Goal: Task Accomplishment & Management: Use online tool/utility

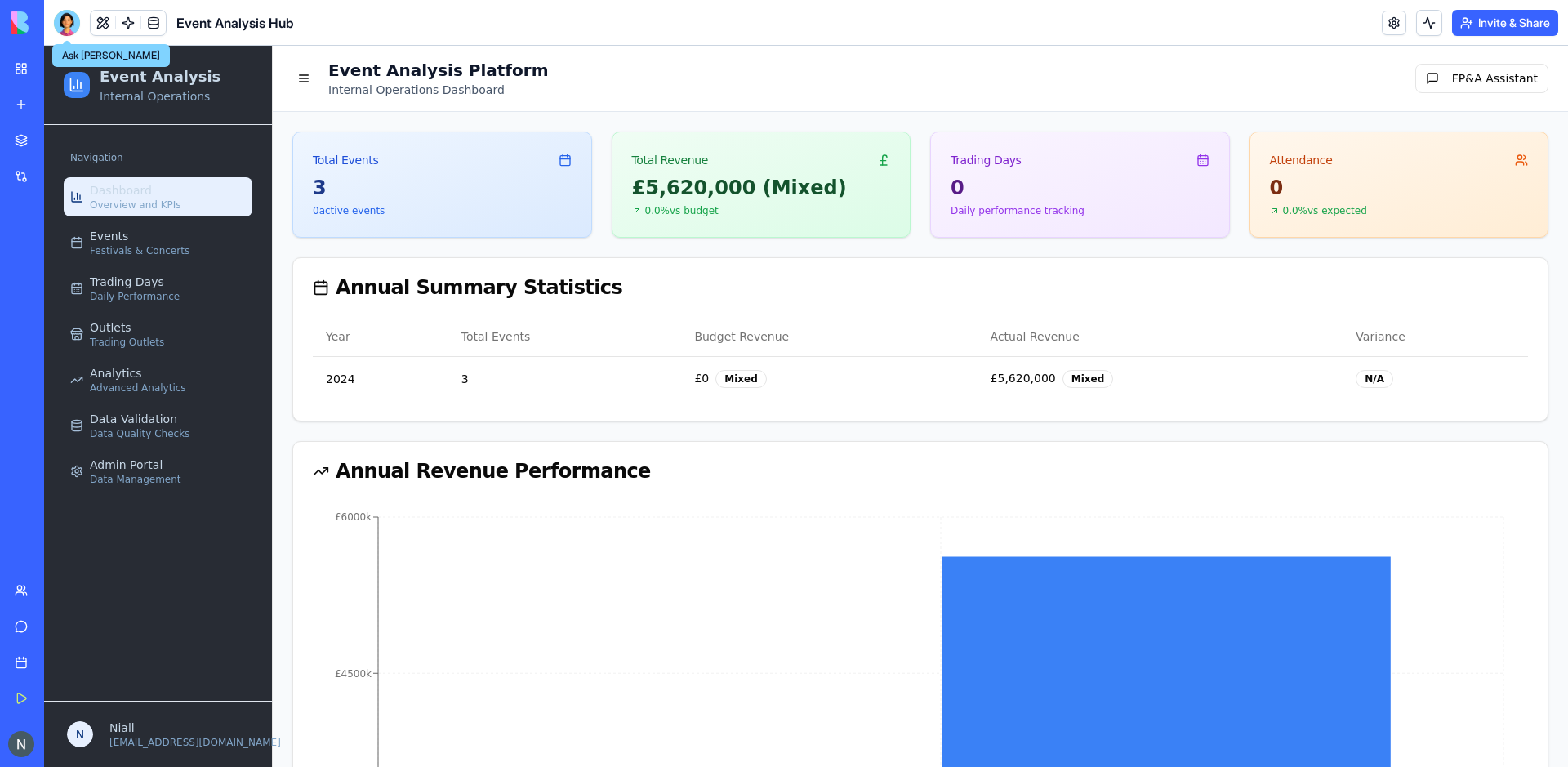
click at [73, 25] on div at bounding box center [67, 23] width 27 height 27
click at [166, 230] on div "Events Festivals & Concerts" at bounding box center [139, 243] width 100 height 30
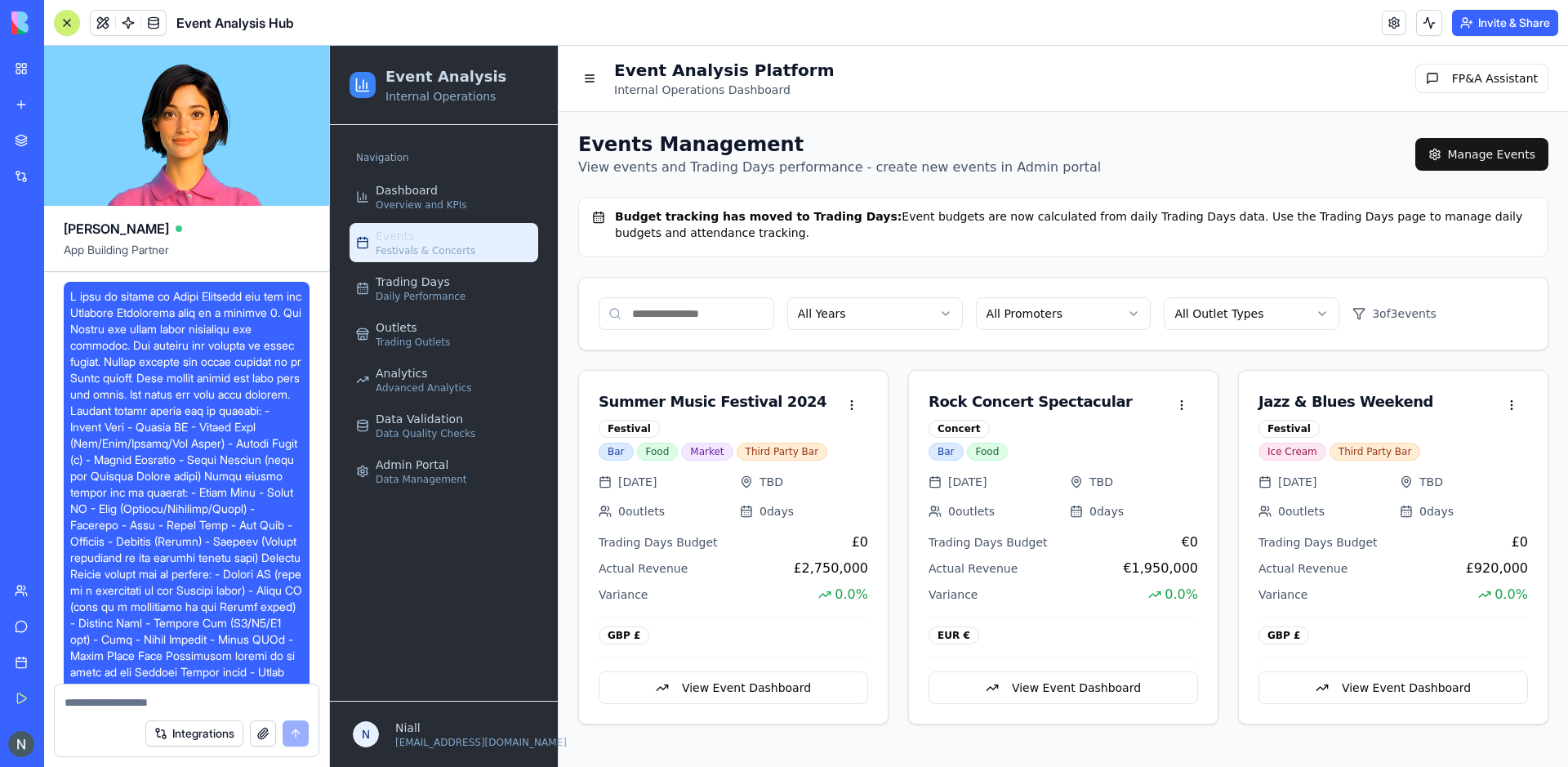
scroll to position [59006, 0]
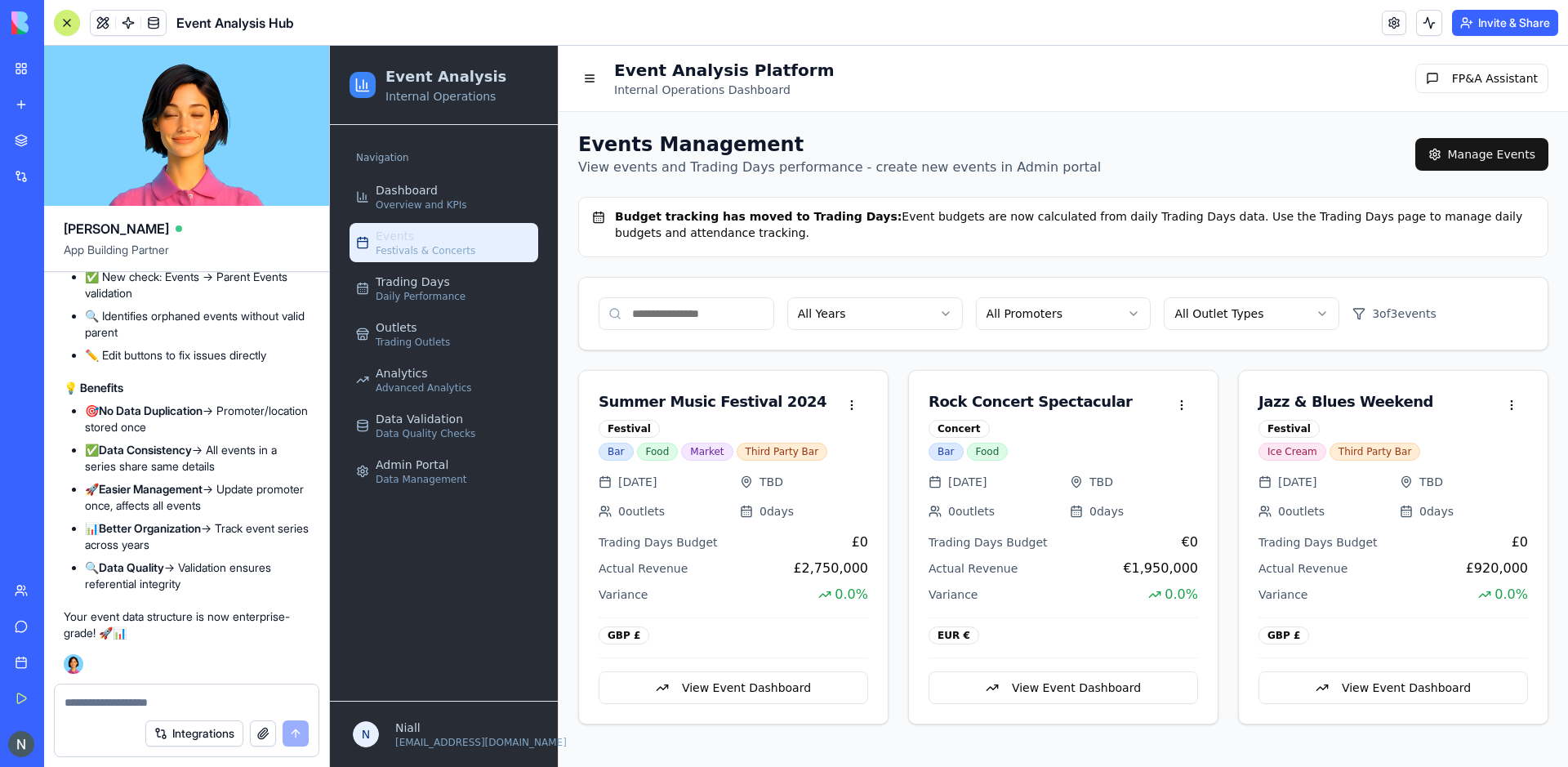
click at [91, 702] on textarea at bounding box center [186, 702] width 245 height 17
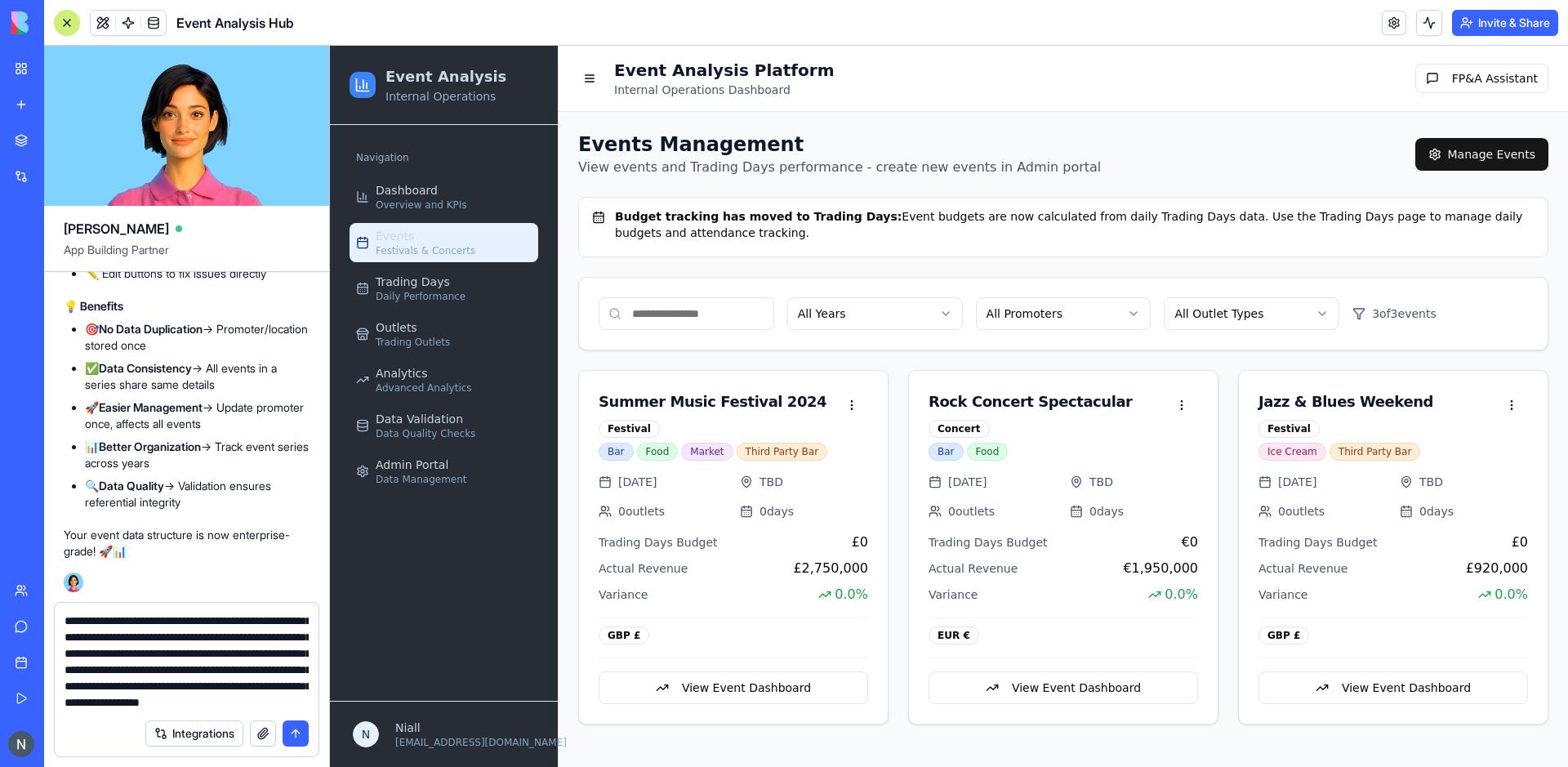
scroll to position [163, 0]
type textarea "**********"
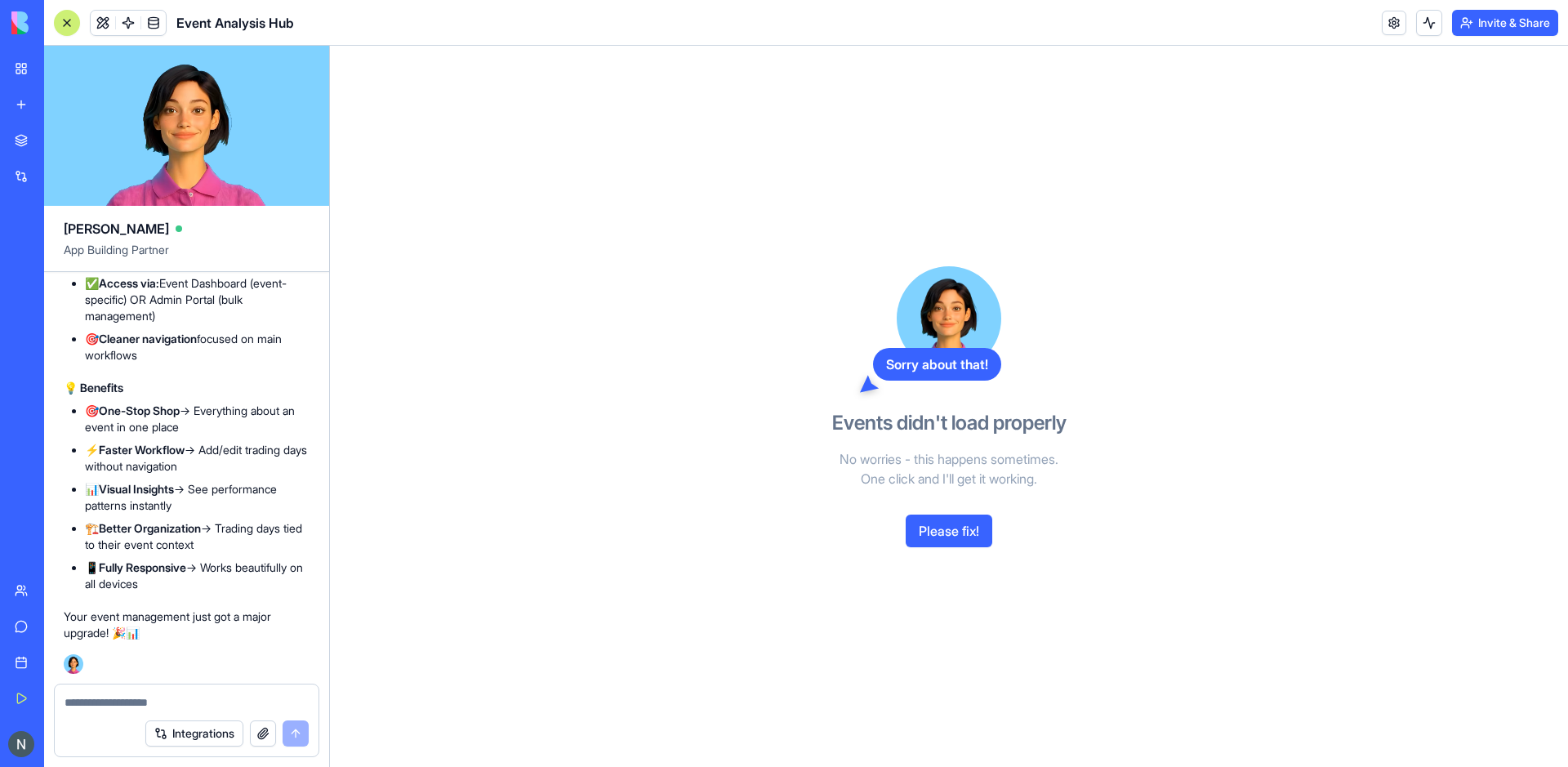
scroll to position [61304, 0]
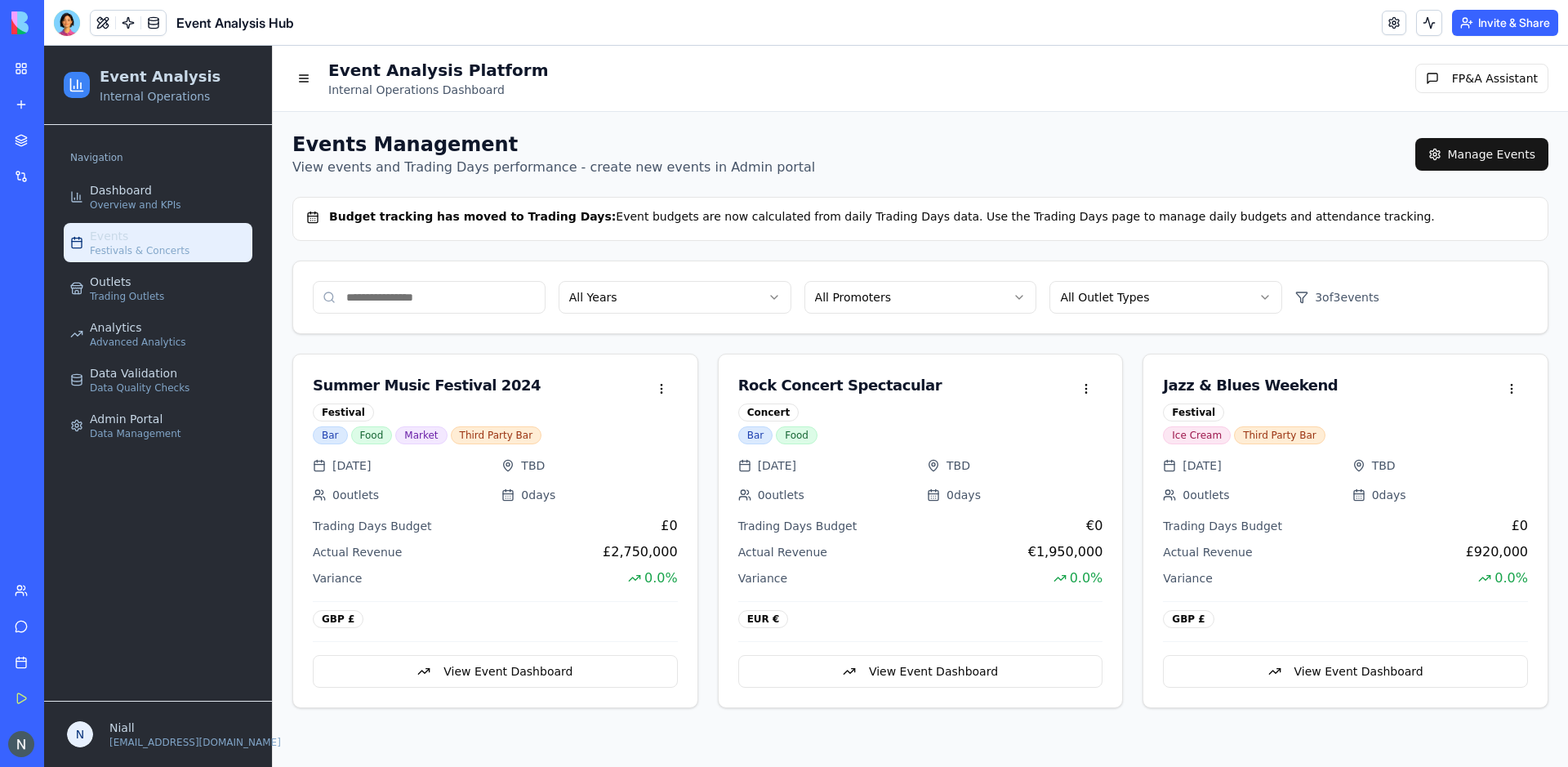
click at [78, 21] on div at bounding box center [67, 23] width 27 height 27
click at [60, 27] on div at bounding box center [66, 23] width 13 height 13
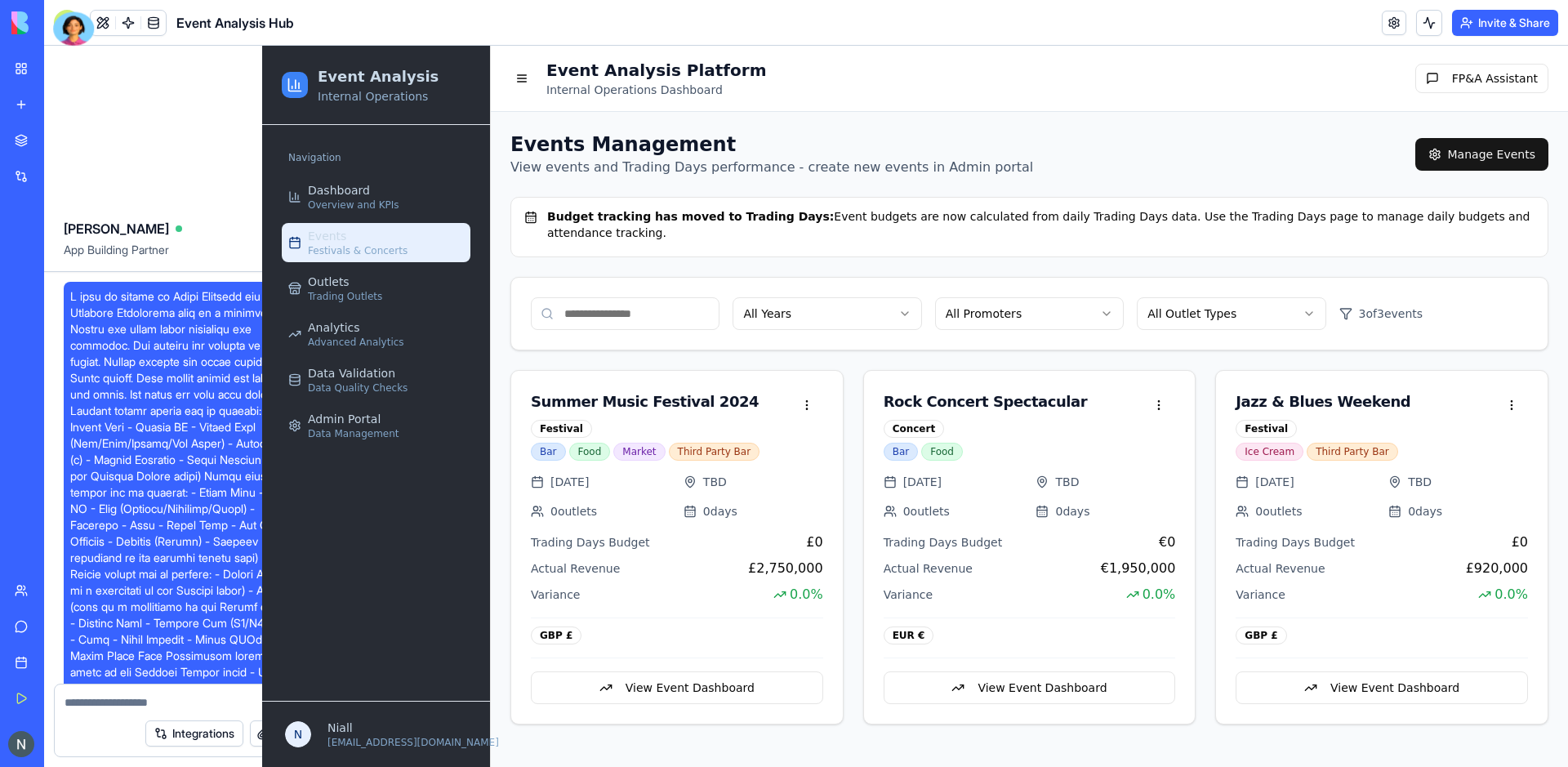
scroll to position [61968, 0]
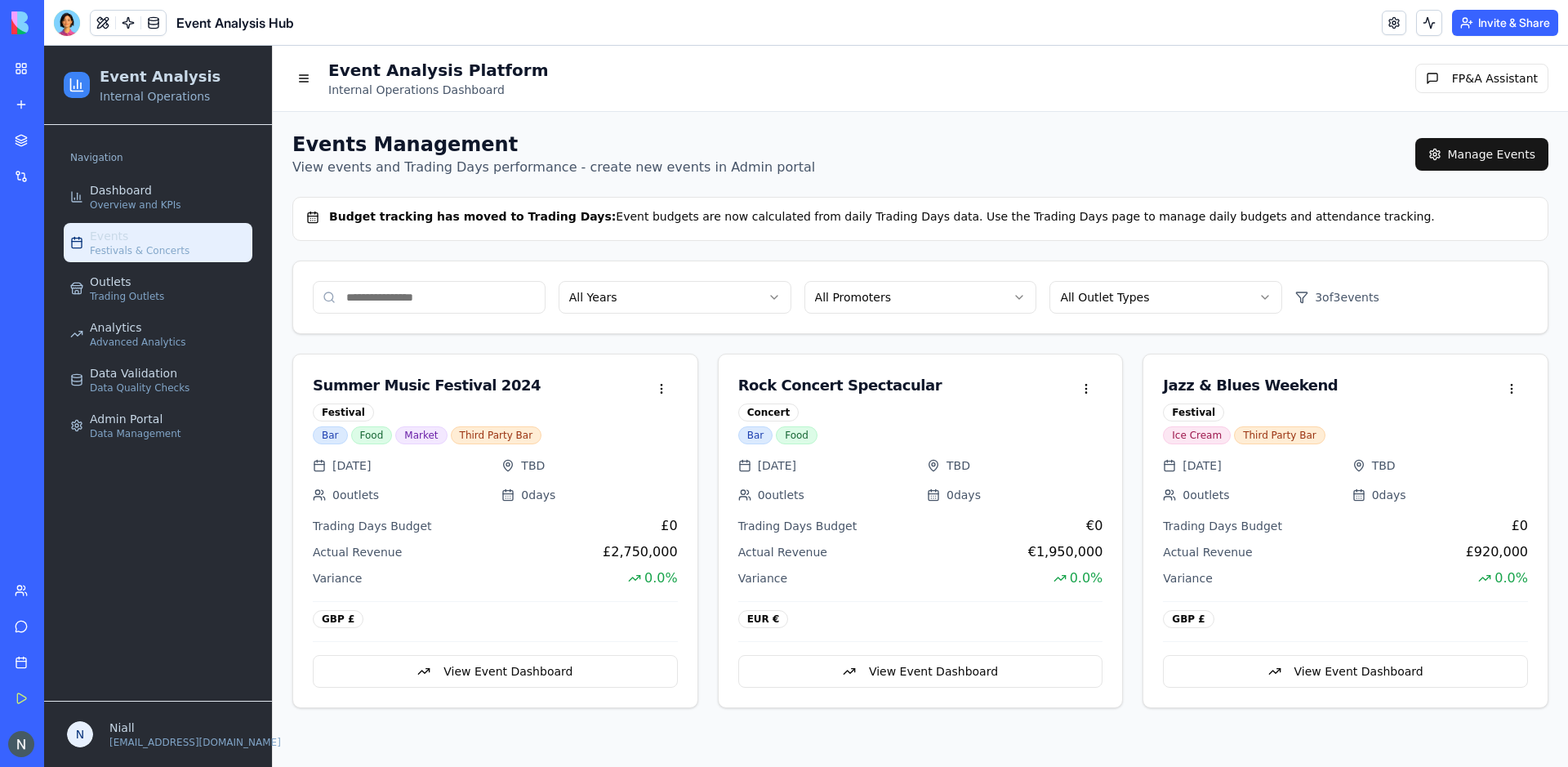
click at [60, 27] on div at bounding box center [67, 23] width 27 height 27
click at [69, 17] on div at bounding box center [66, 23] width 13 height 13
click at [69, 17] on div at bounding box center [67, 23] width 27 height 27
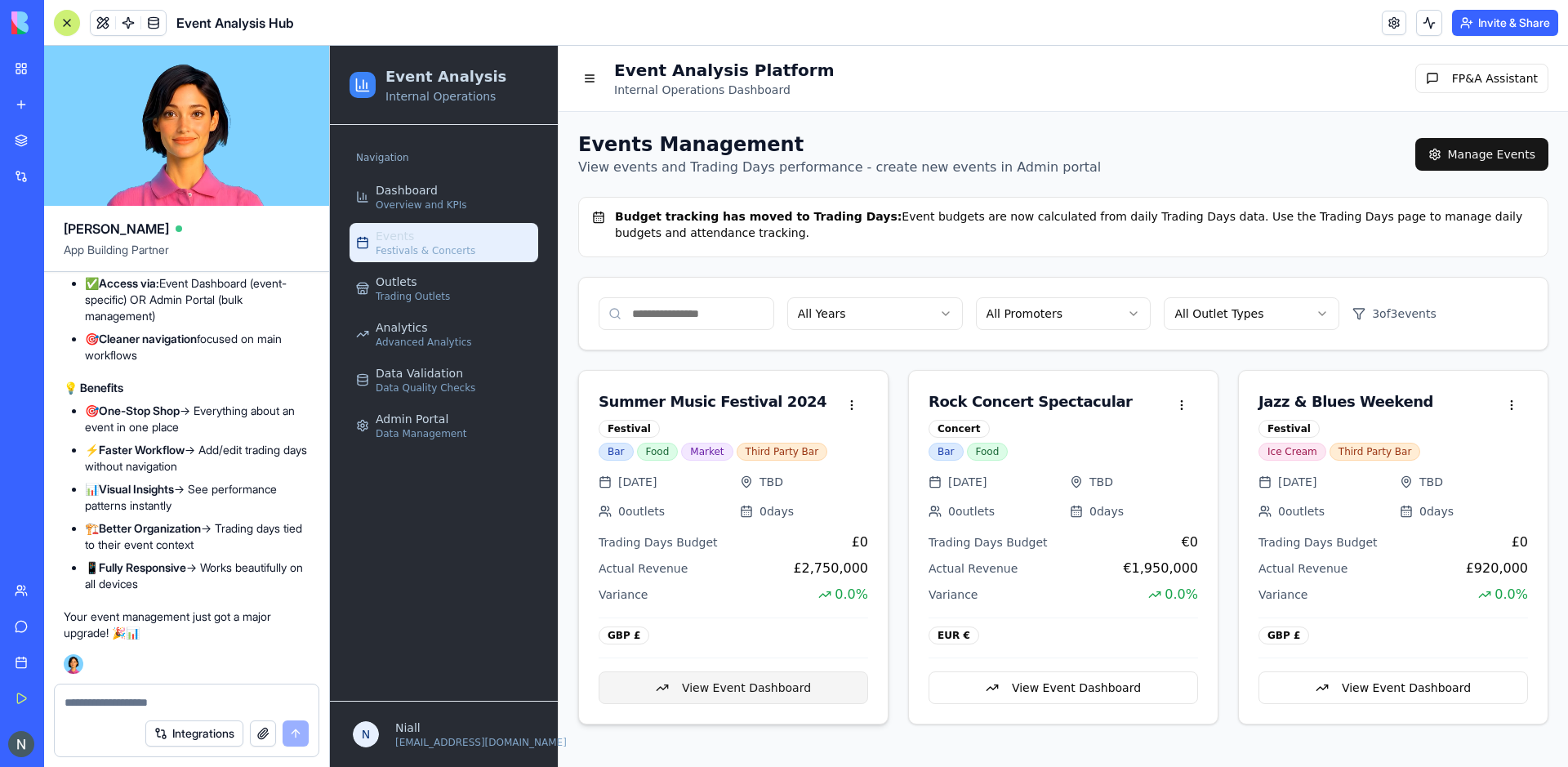
click at [738, 695] on button "View Event Dashboard" at bounding box center [733, 687] width 269 height 33
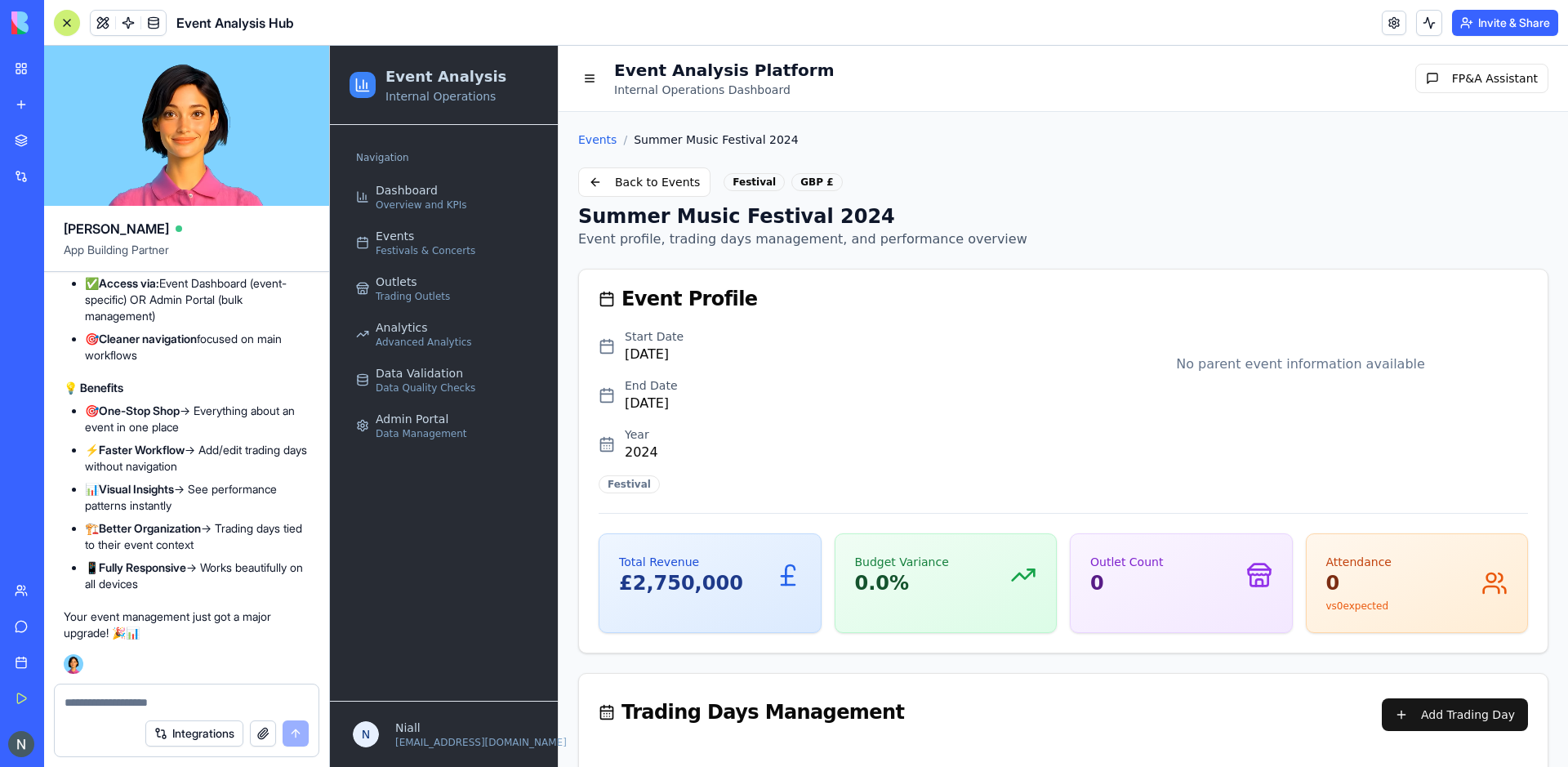
click at [101, 701] on textarea at bounding box center [186, 702] width 245 height 17
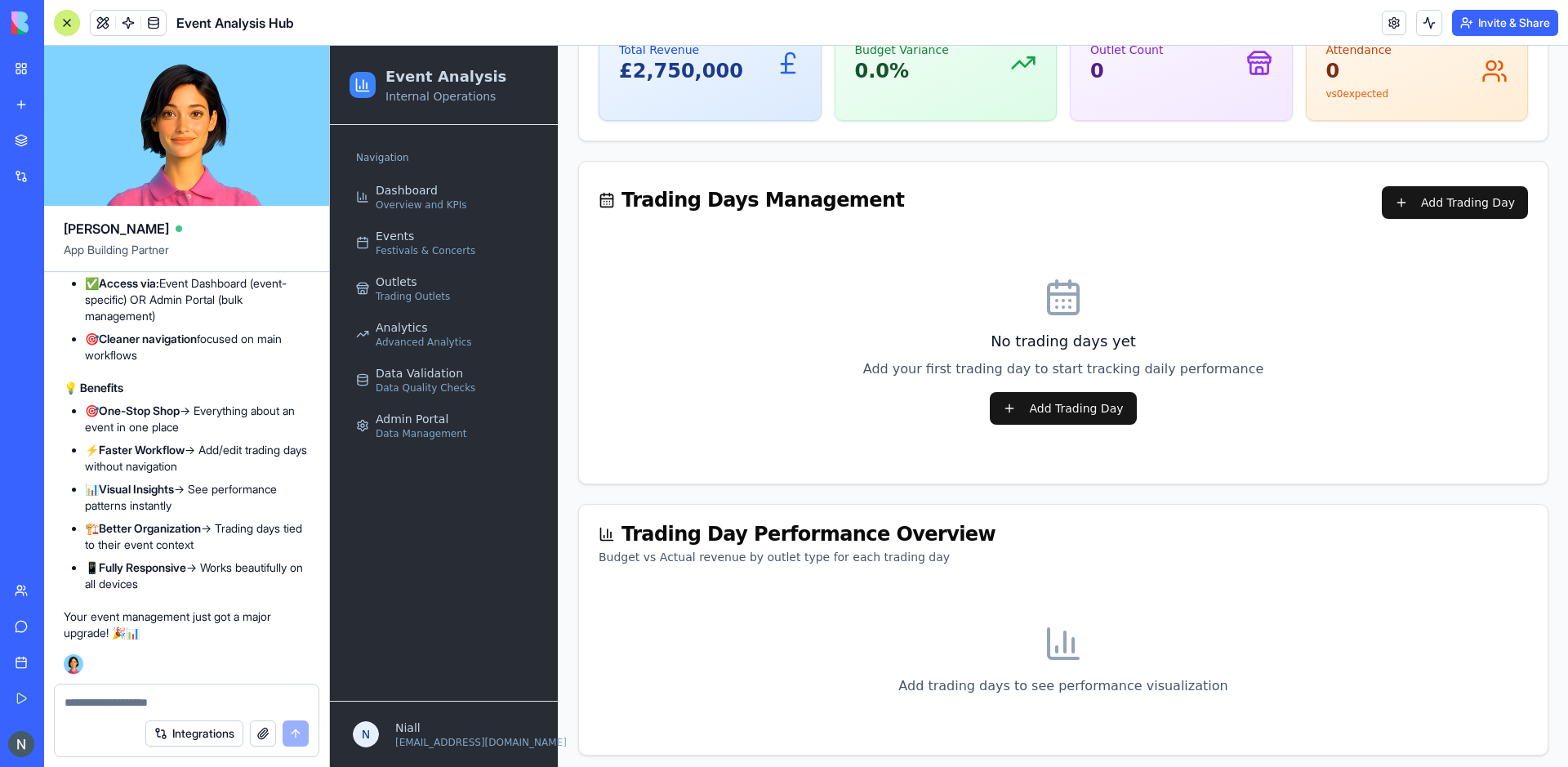
scroll to position [521, 0]
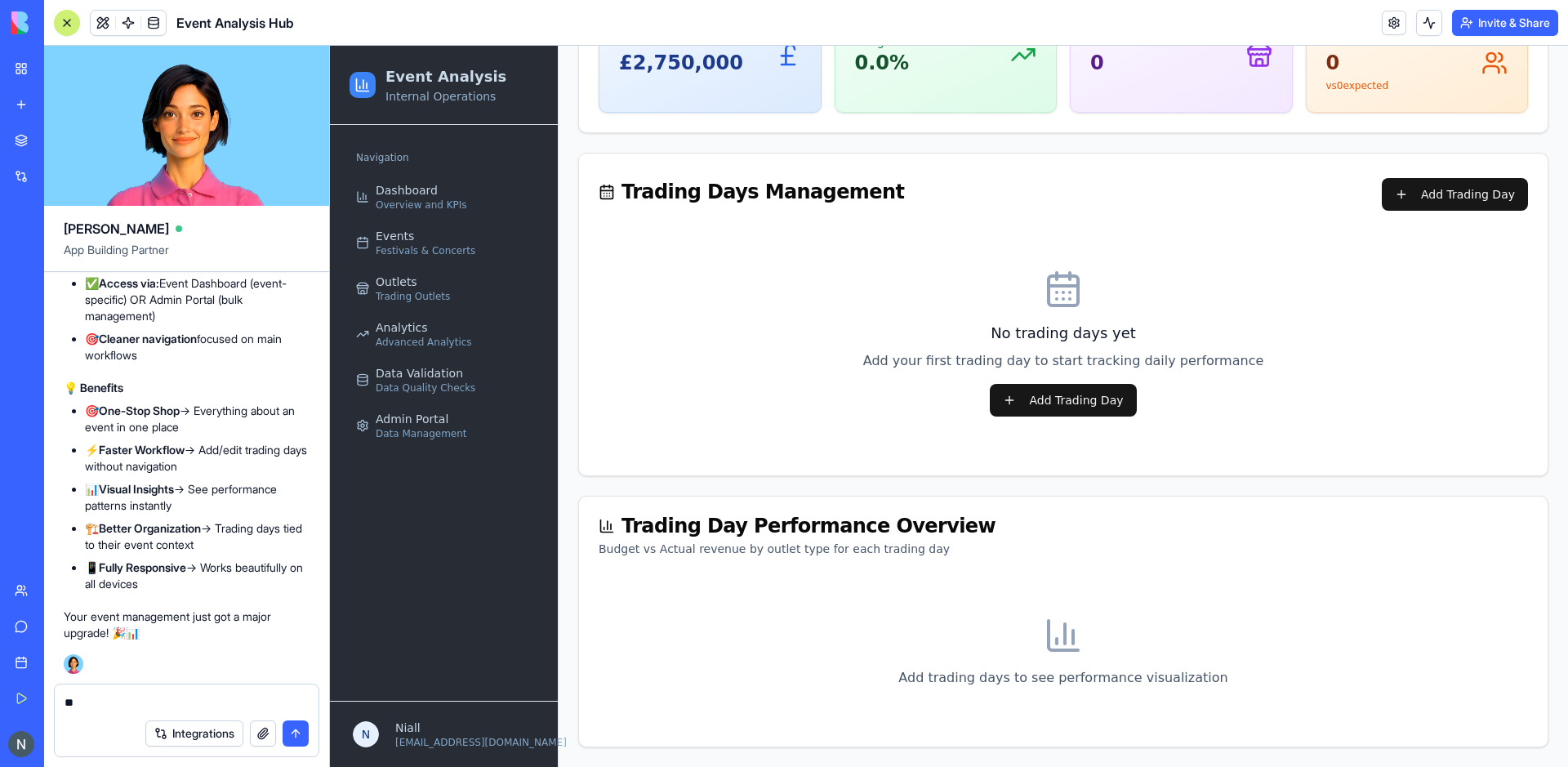
type textarea "*"
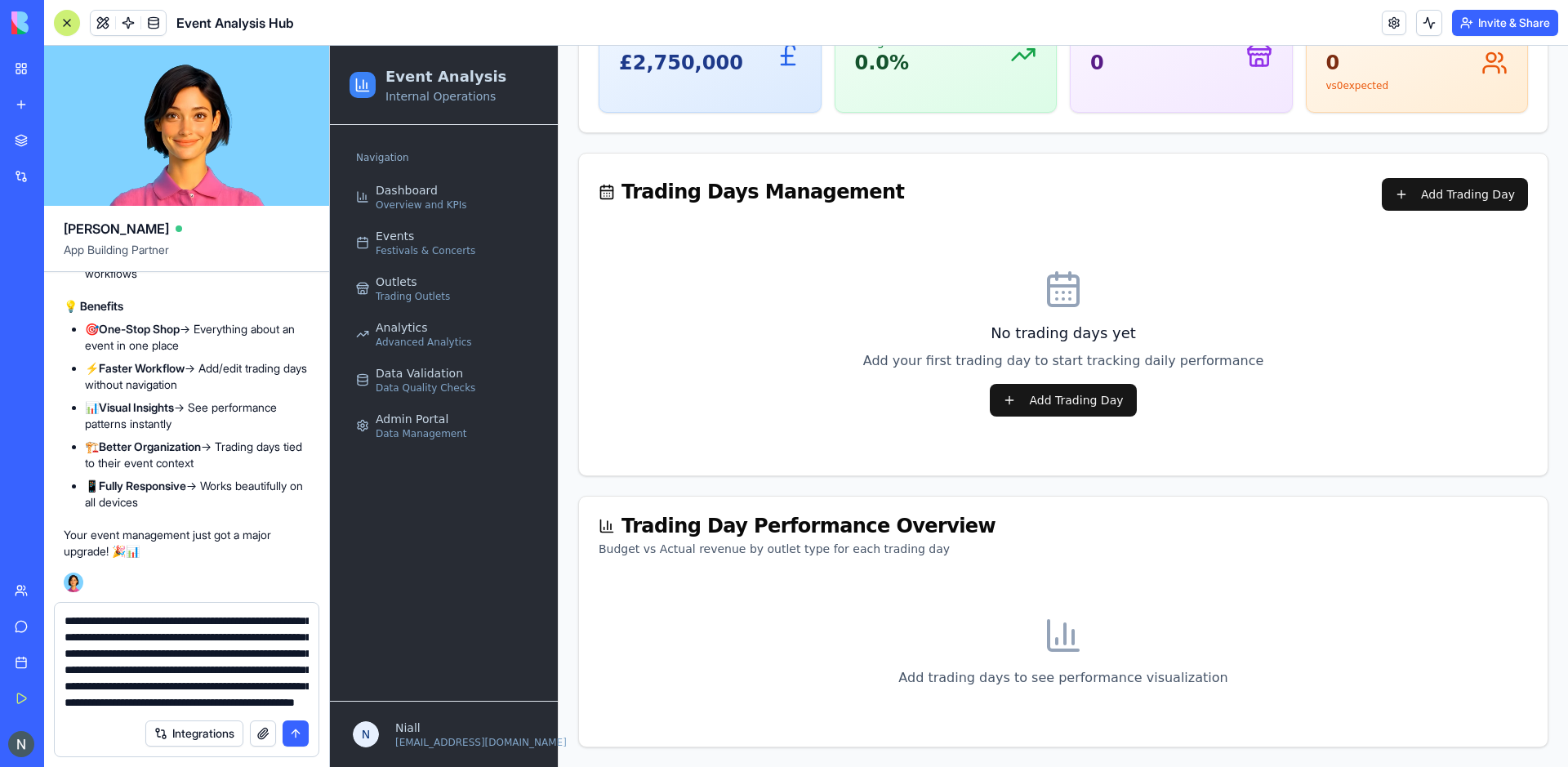
scroll to position [146, 0]
type textarea "**********"
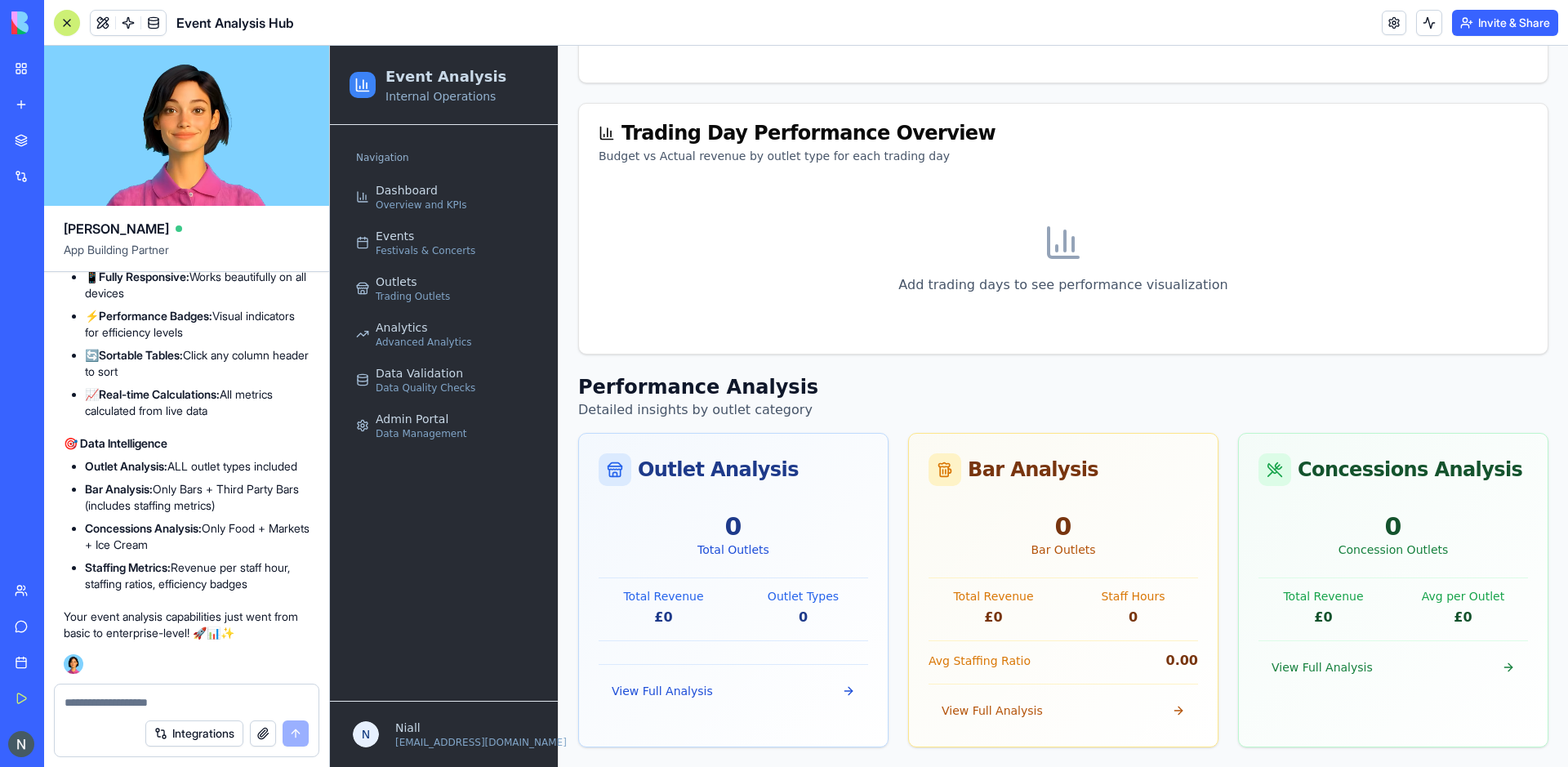
scroll to position [66445, 0]
click at [662, 684] on span "View Full Analysis" at bounding box center [662, 690] width 102 height 17
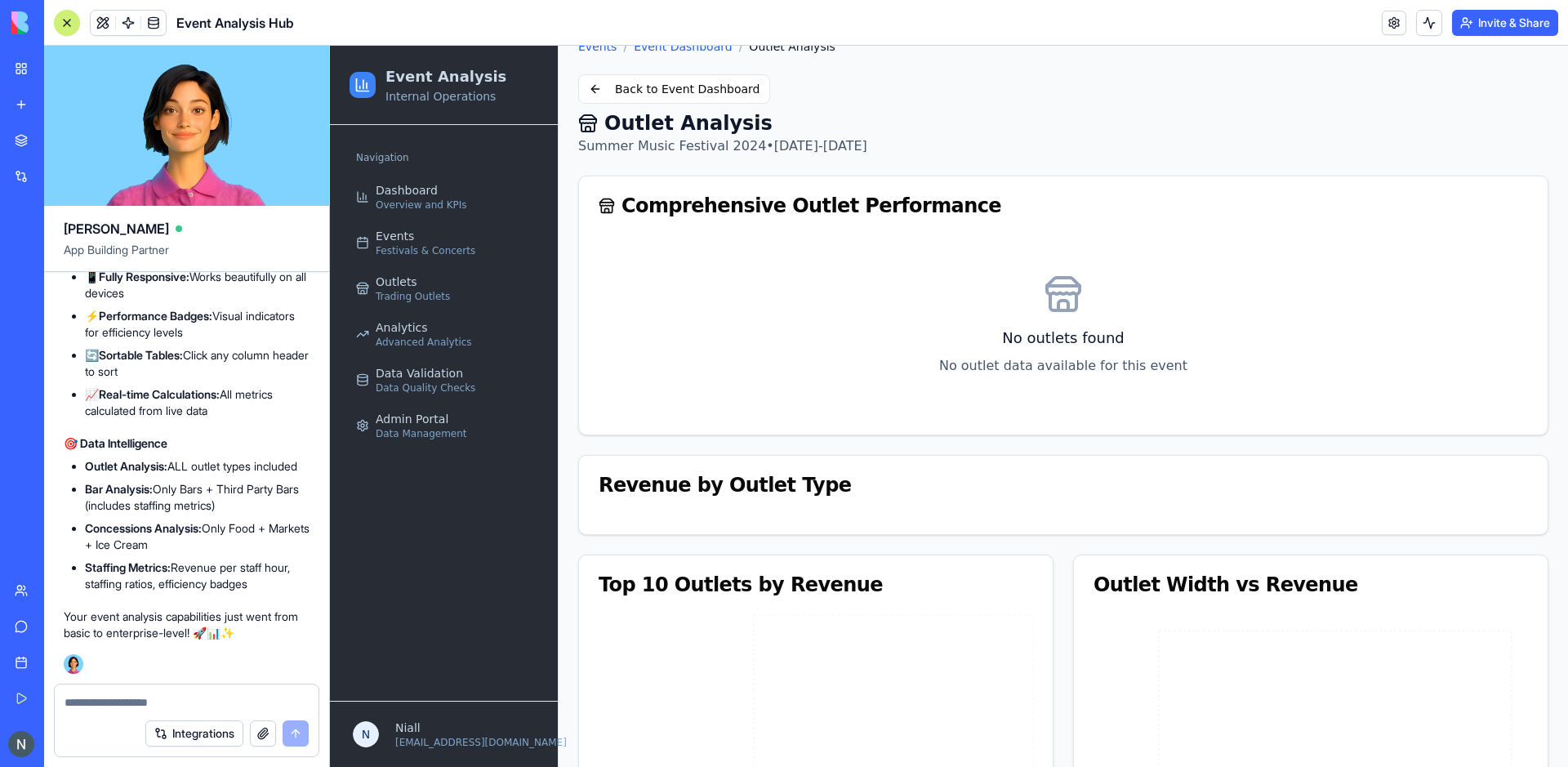
scroll to position [93, 0]
click at [659, 92] on button "Back to Event Dashboard" at bounding box center [674, 90] width 192 height 30
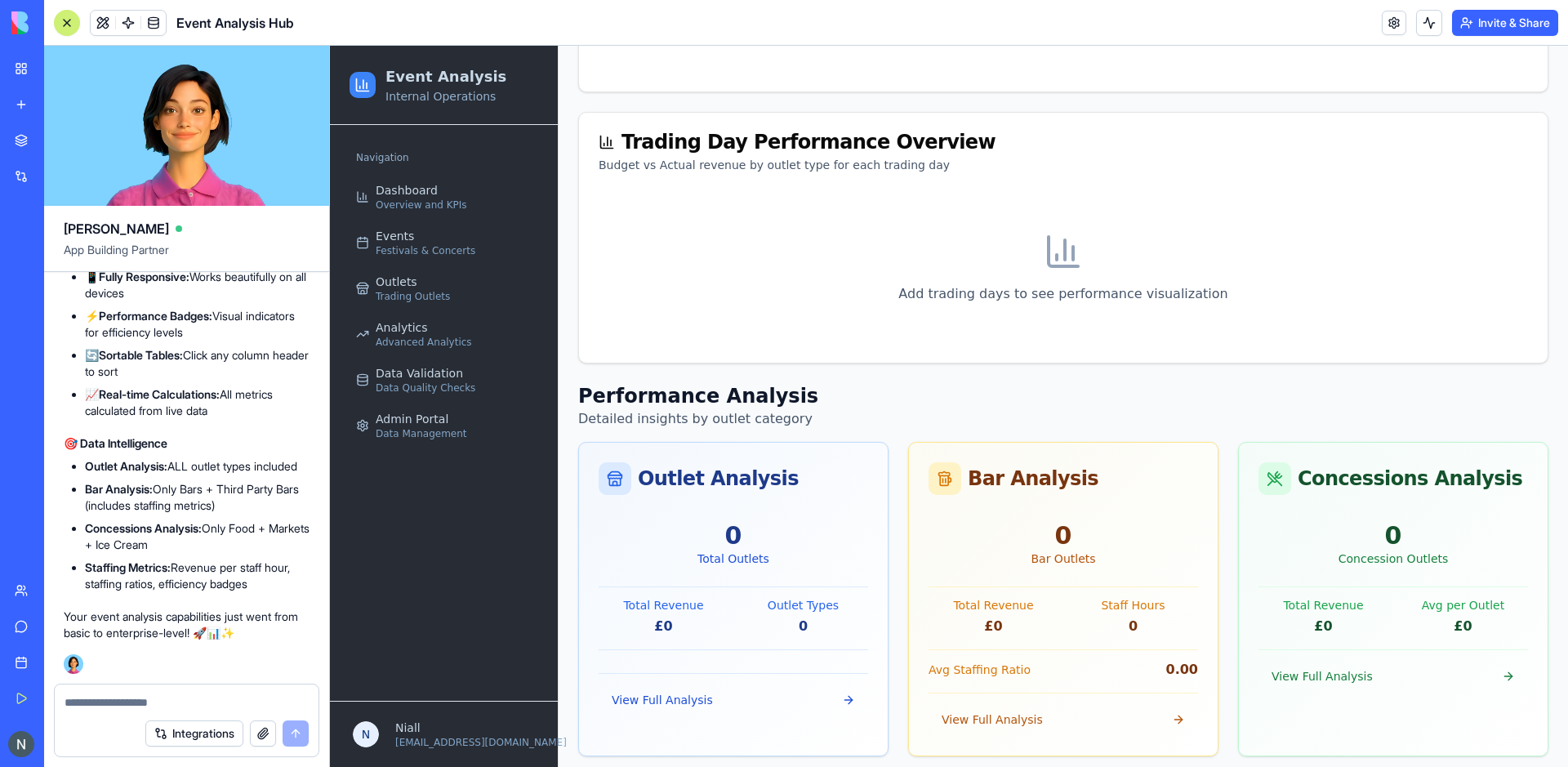
scroll to position [907, 0]
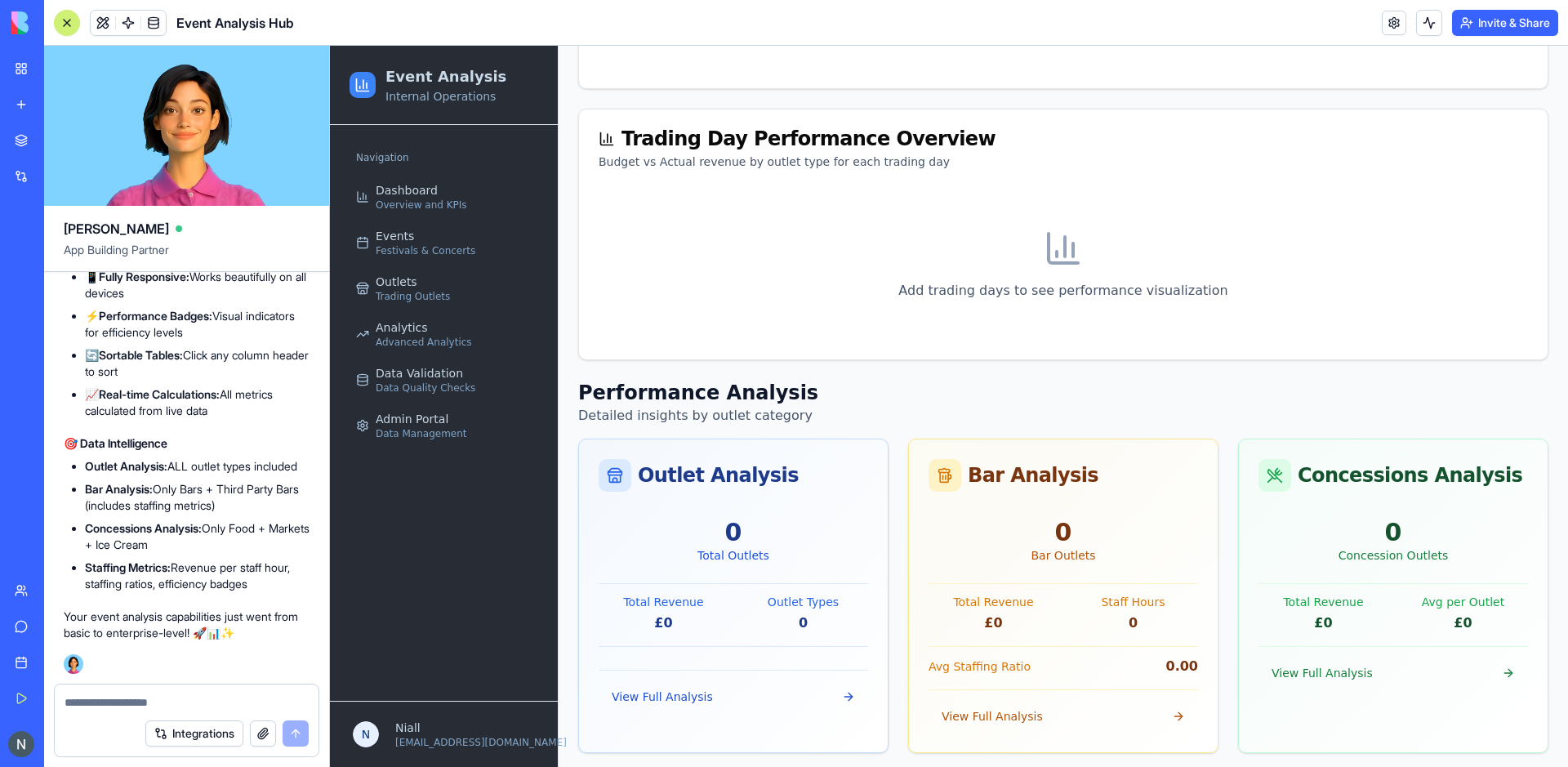
click at [1195, 429] on div "Performance Analysis Detailed insights by outlet category Outlet Analysis 0 Tot…" at bounding box center [1063, 566] width 970 height 374
click at [179, 697] on textarea at bounding box center [186, 702] width 245 height 17
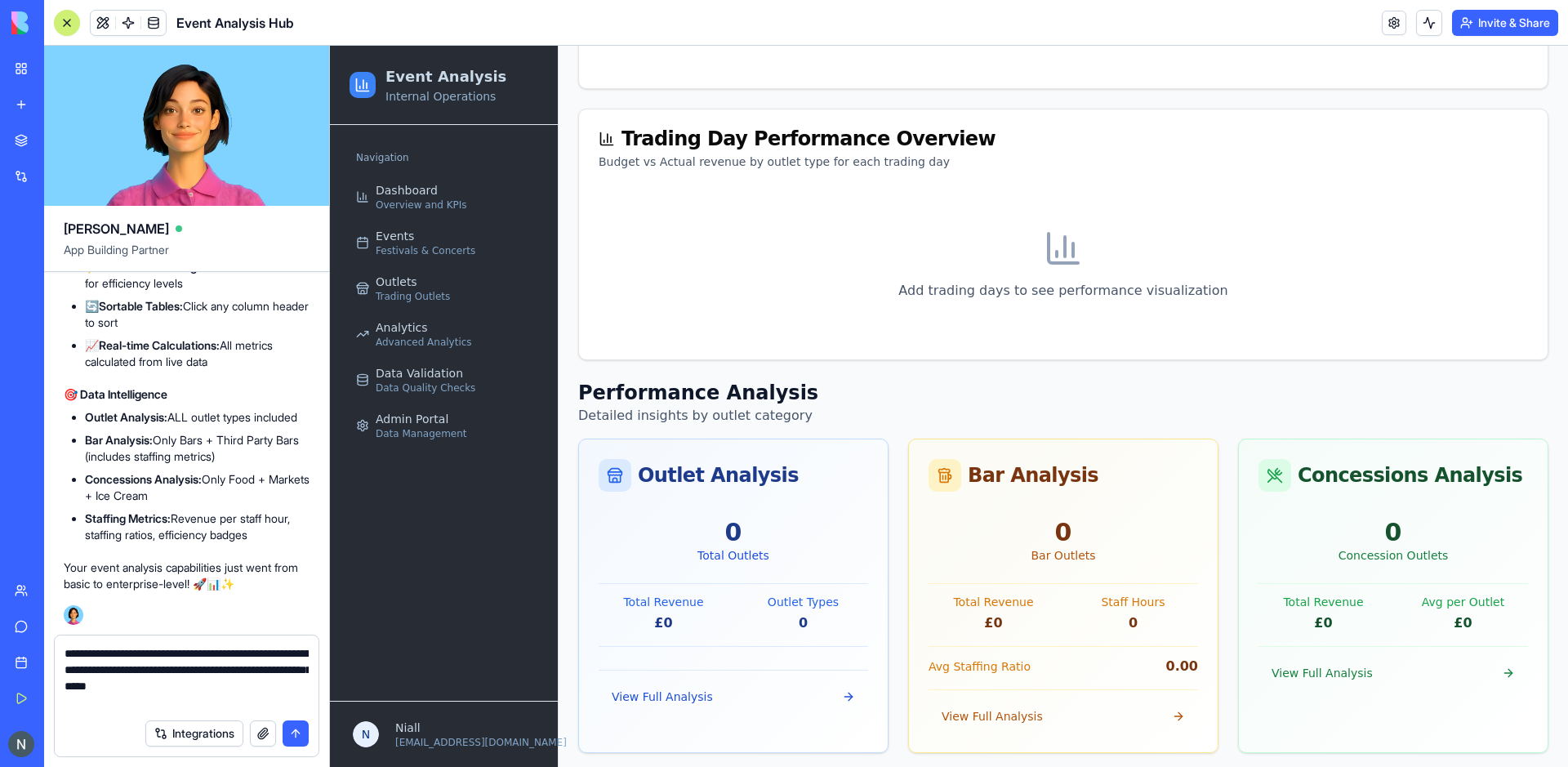
type textarea "**********"
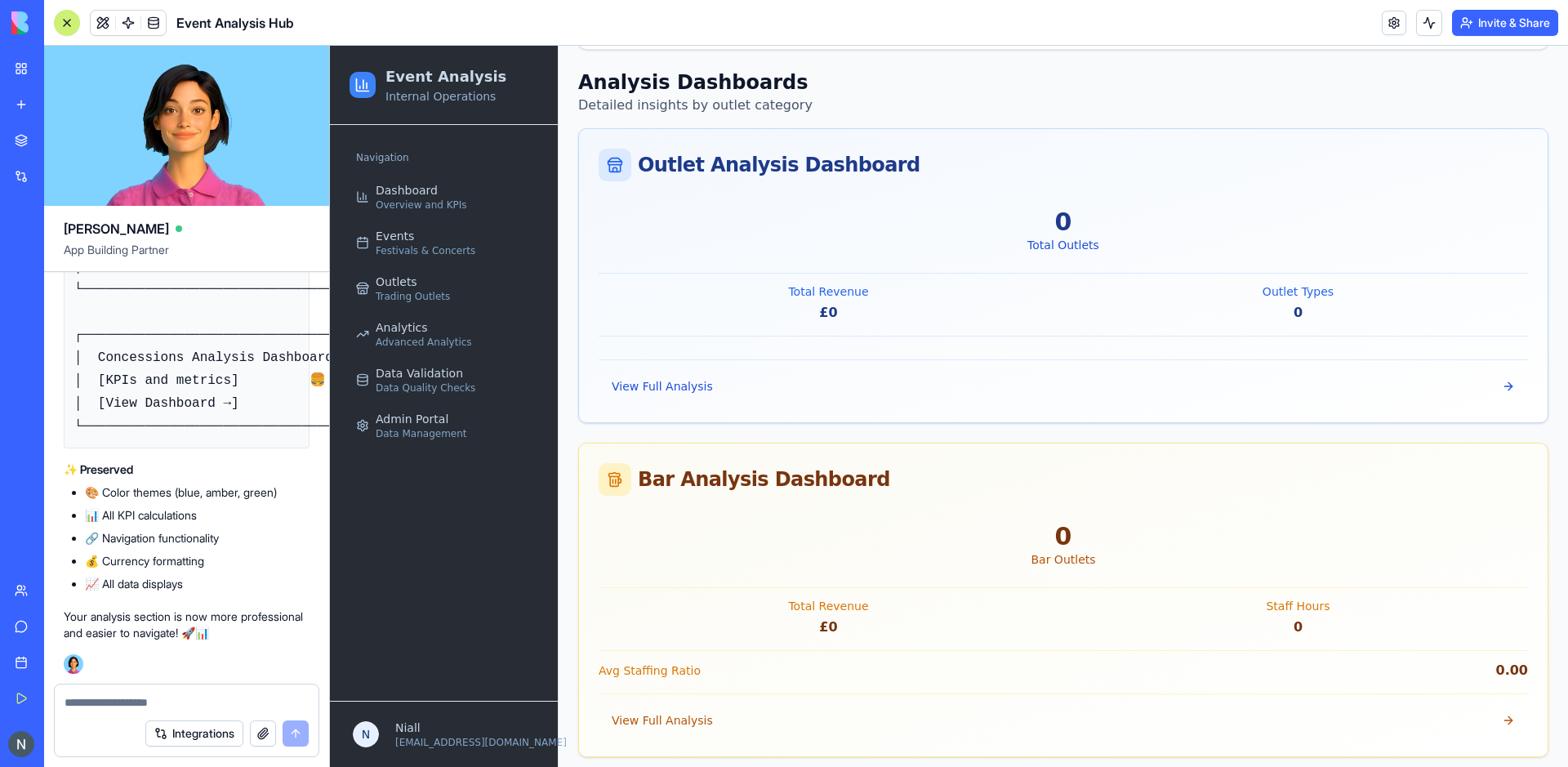
scroll to position [1518, 0]
